Goal: Task Accomplishment & Management: Manage account settings

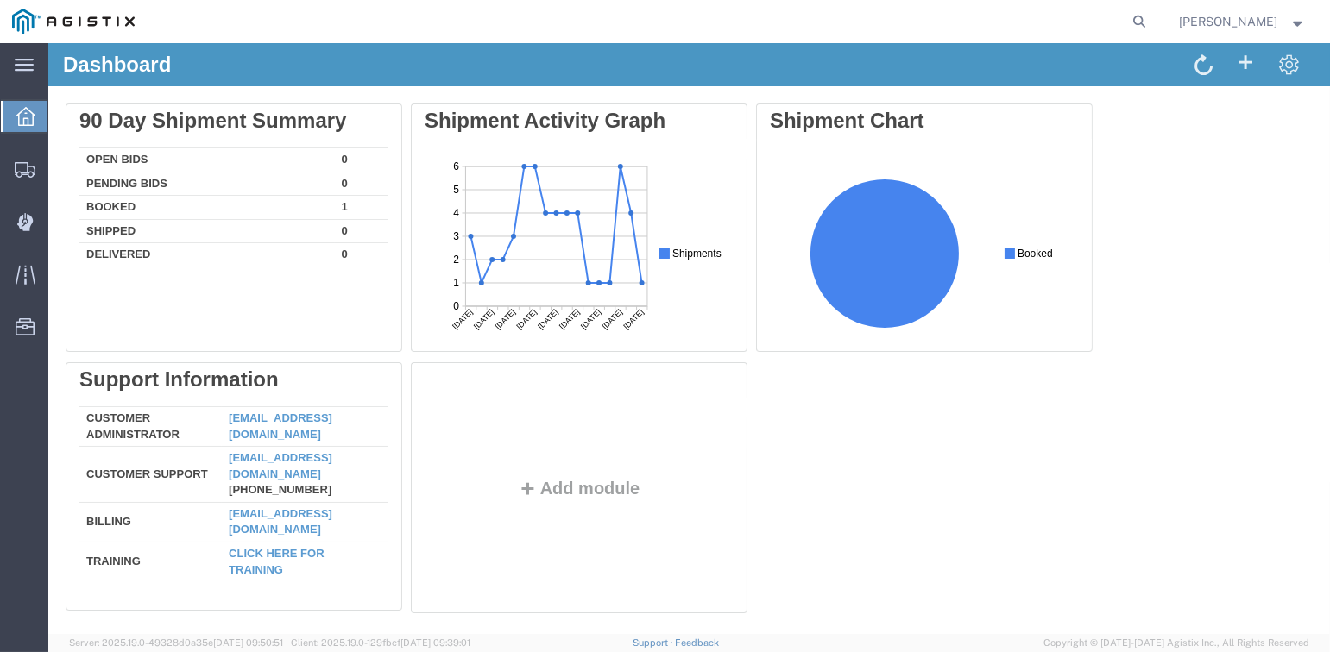
click at [25, 118] on icon at bounding box center [25, 116] width 19 height 19
click at [11, 171] on div at bounding box center [25, 169] width 48 height 35
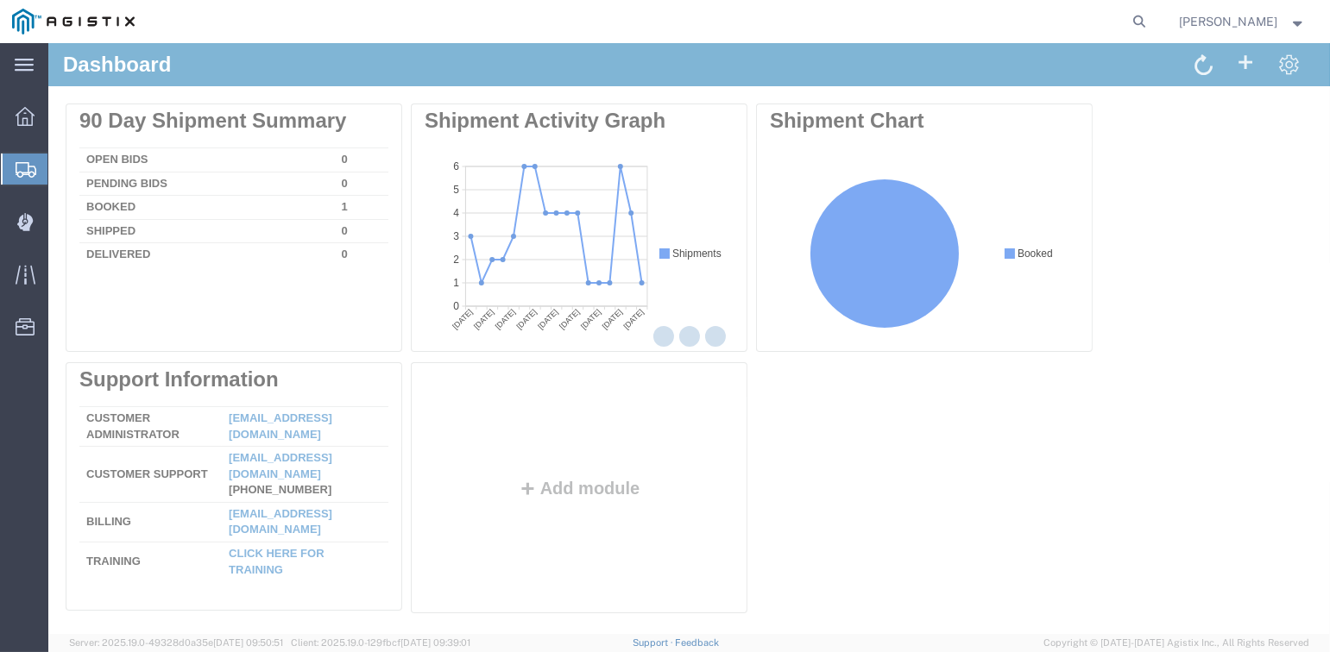
click at [75, 173] on div at bounding box center [688, 338] width 1281 height 591
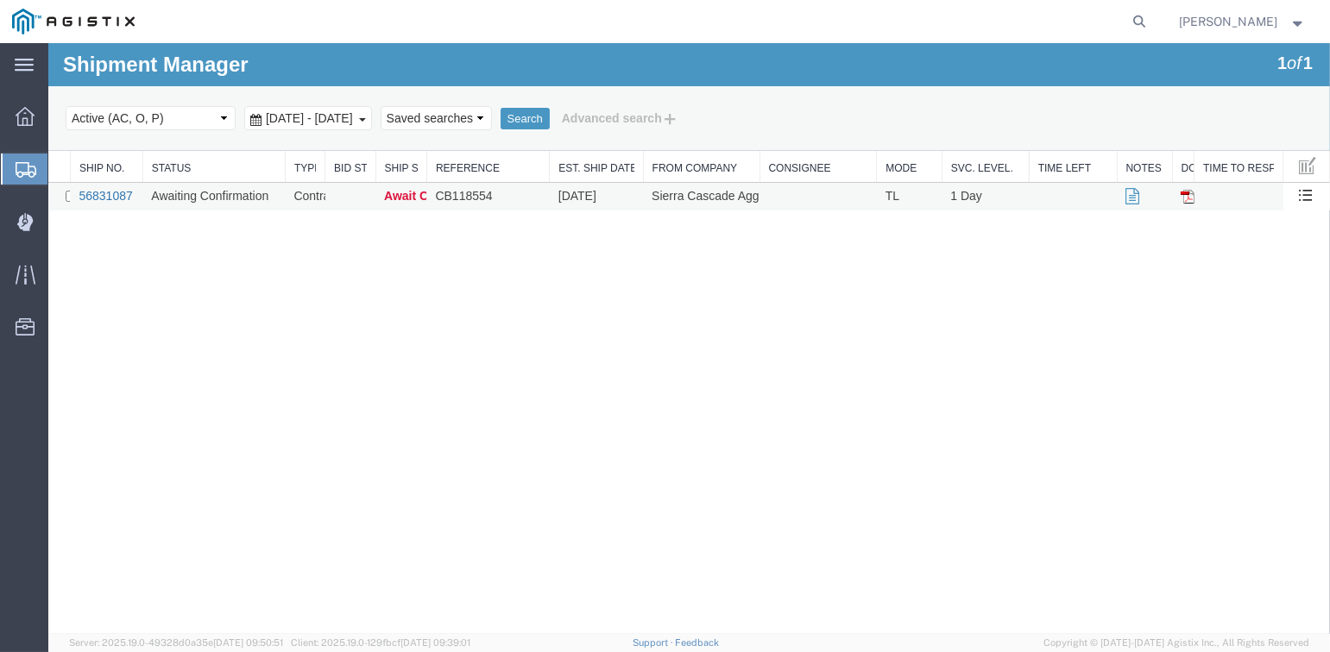
click at [91, 194] on link "56831087" at bounding box center [105, 196] width 53 height 14
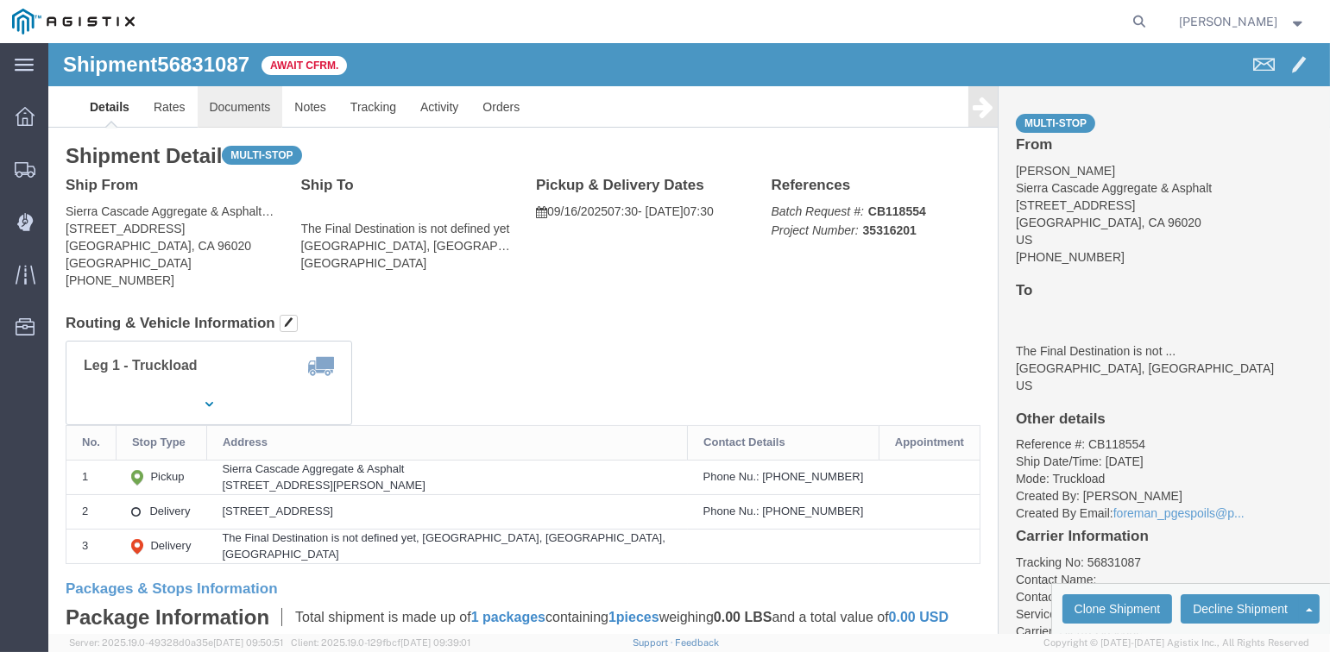
click link "Documents"
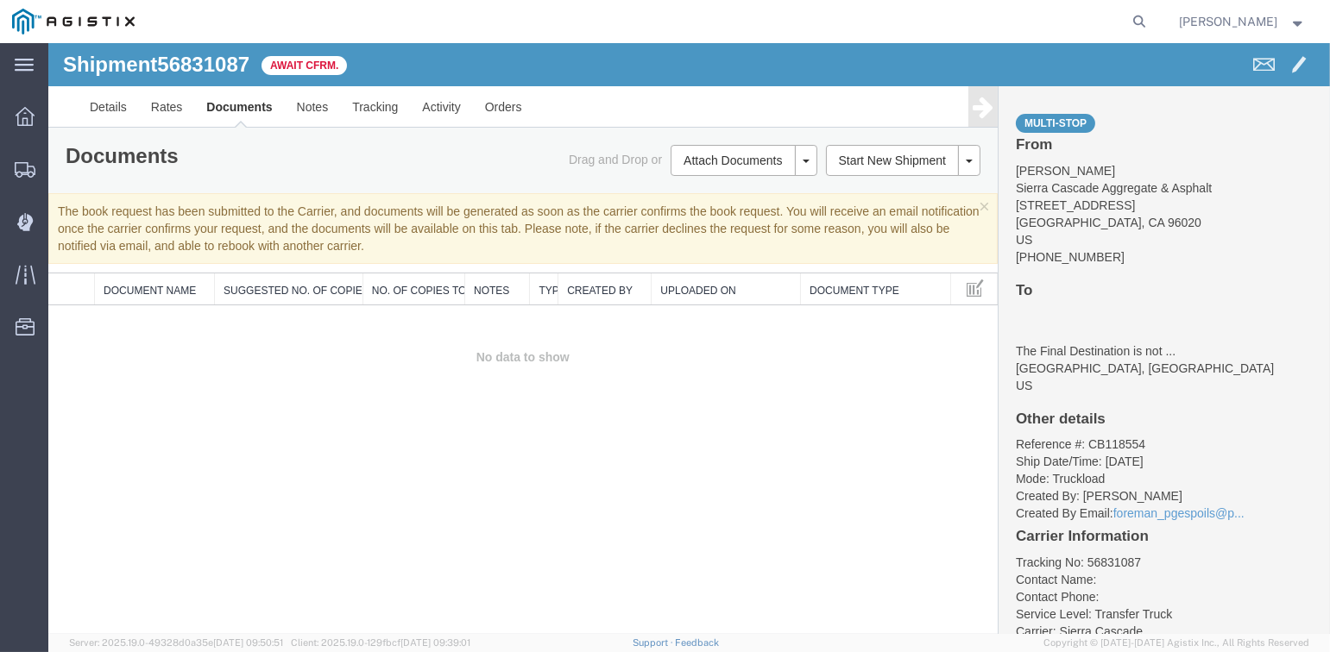
click at [1276, 18] on span "[PERSON_NAME]" at bounding box center [1228, 21] width 98 height 19
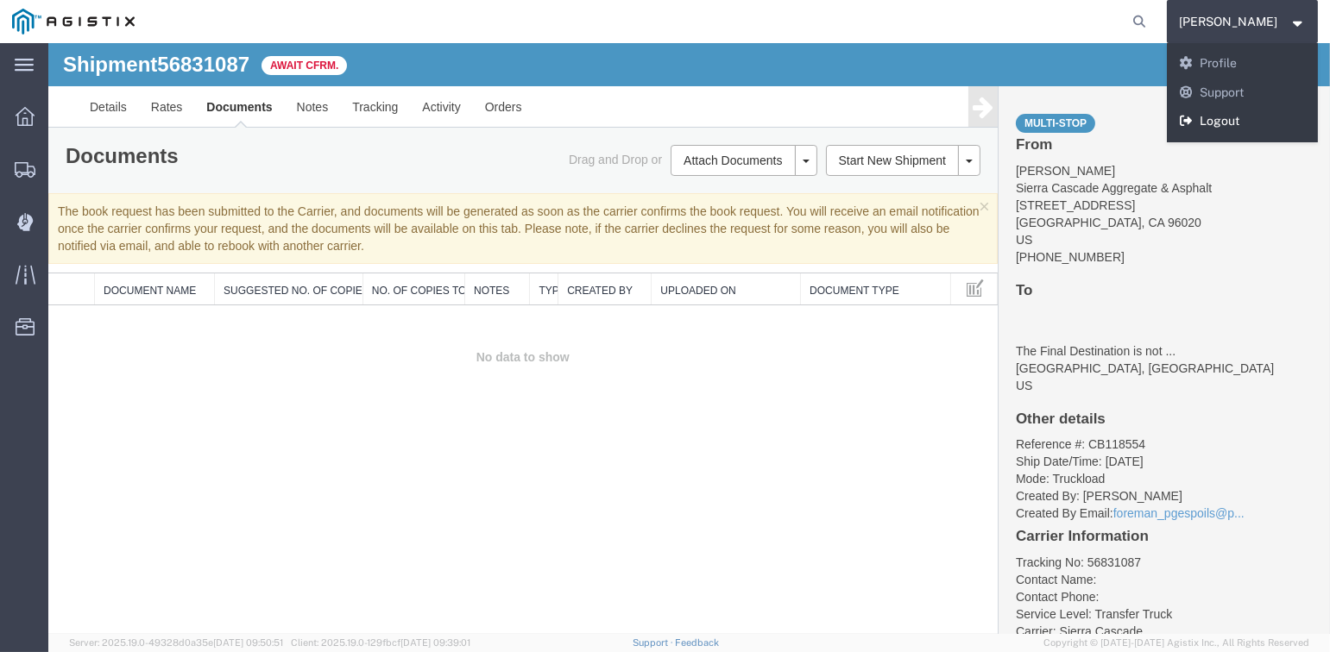
click at [1231, 123] on link "Logout" at bounding box center [1243, 121] width 152 height 29
